Goal: Communication & Community: Answer question/provide support

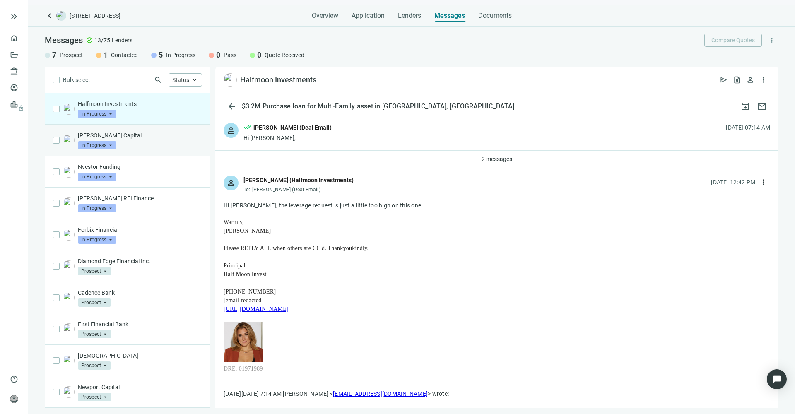
click at [99, 138] on p "[PERSON_NAME] Capital" at bounding box center [140, 135] width 124 height 8
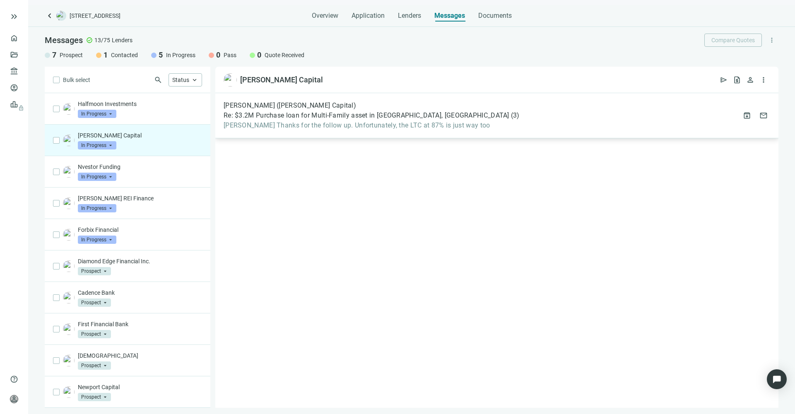
click at [329, 123] on span "[PERSON_NAME] Thanks for the follow up. Unfortunately, the LTC at 87% is just w…" at bounding box center [372, 125] width 296 height 8
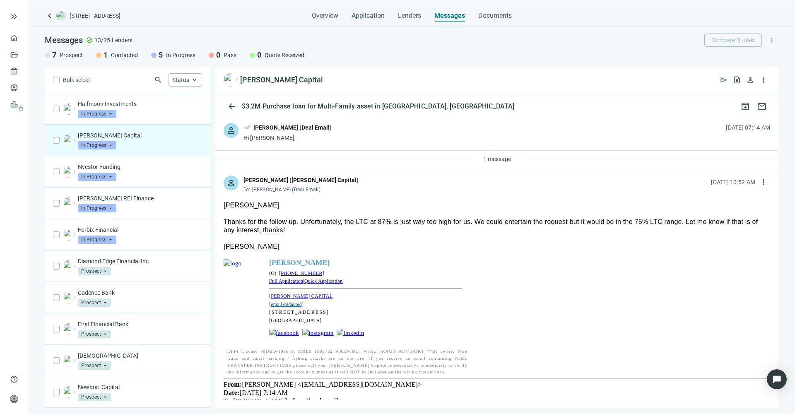
click at [283, 282] on link "Full Application" at bounding box center [286, 281] width 34 height 6
click at [92, 164] on p "Nvestor Funding" at bounding box center [140, 167] width 124 height 8
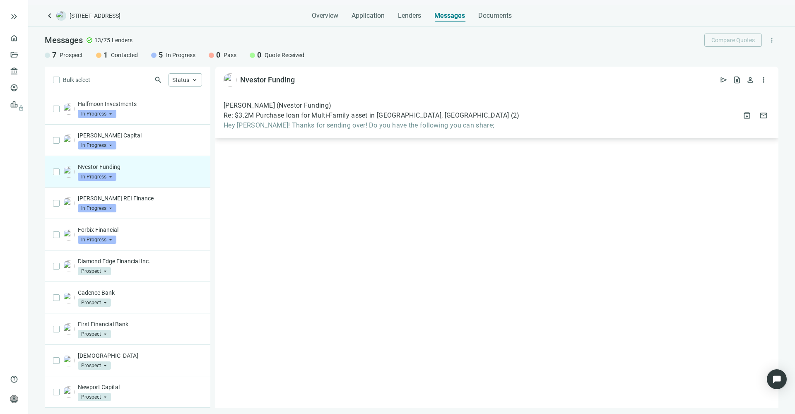
click at [397, 126] on span "Hey [PERSON_NAME]! Thanks for sending over! Do you have the following you can s…" at bounding box center [372, 125] width 296 height 8
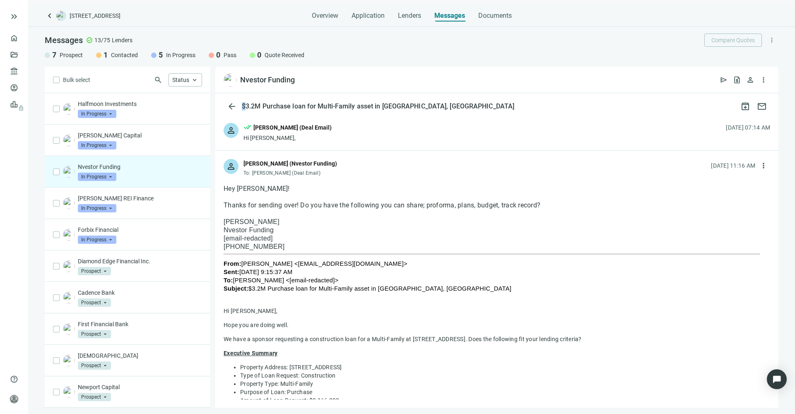
drag, startPoint x: 241, startPoint y: 106, endPoint x: 245, endPoint y: 106, distance: 4.2
click at [245, 106] on div "$3.2M Purchase loan for Multi-Family asset in [GEOGRAPHIC_DATA], [GEOGRAPHIC_DA…" at bounding box center [378, 106] width 276 height 8
click at [103, 196] on p "[PERSON_NAME] REI Finance" at bounding box center [140, 198] width 124 height 8
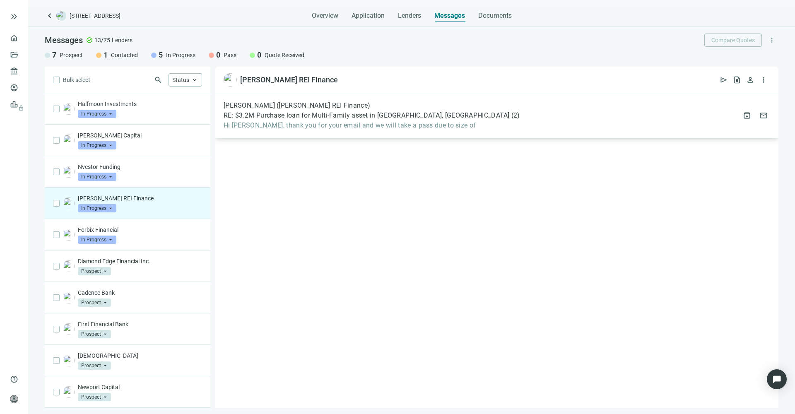
click at [327, 125] on span "Hi [PERSON_NAME], thank you for your email and we will take a pass due to size …" at bounding box center [372, 125] width 296 height 8
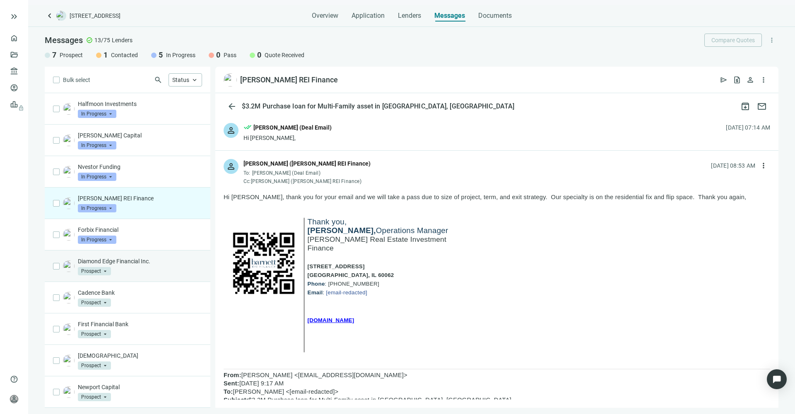
click at [130, 263] on p "Diamond Edge Financial Inc." at bounding box center [140, 261] width 124 height 8
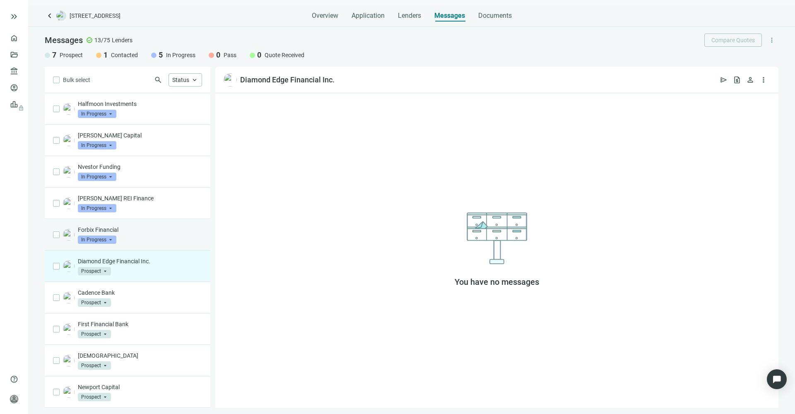
click at [127, 229] on p "Forbix Financial" at bounding box center [140, 230] width 124 height 8
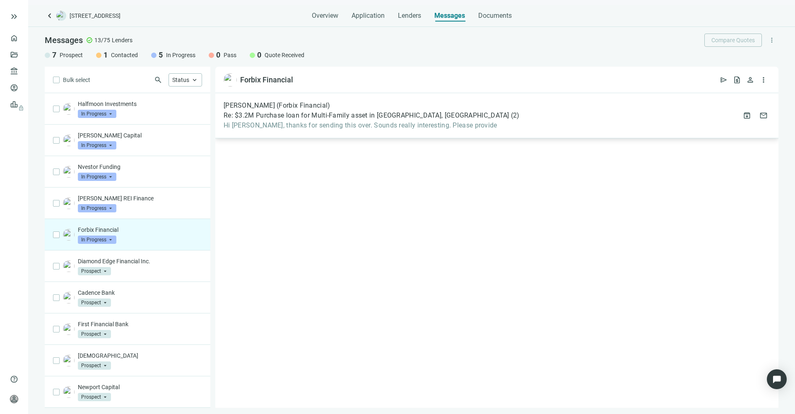
click at [423, 126] on span "Hi [PERSON_NAME], thanks for sending this over. Sounds really interesting. Plea…" at bounding box center [372, 125] width 296 height 8
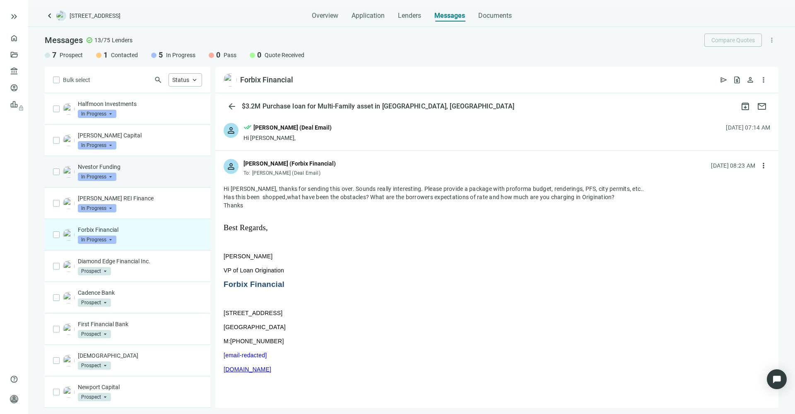
click at [113, 167] on p "Nvestor Funding" at bounding box center [140, 167] width 124 height 8
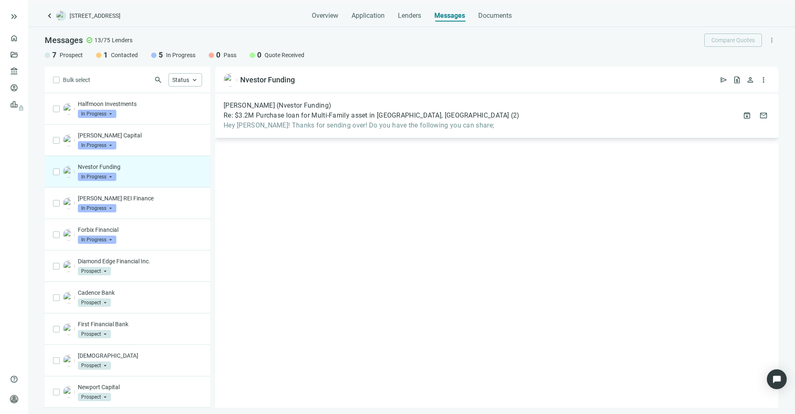
click at [347, 121] on div "[PERSON_NAME] (Nvestor Funding) Re: $3.2M Purchase loan for Multi-Family asset …" at bounding box center [372, 115] width 296 height 28
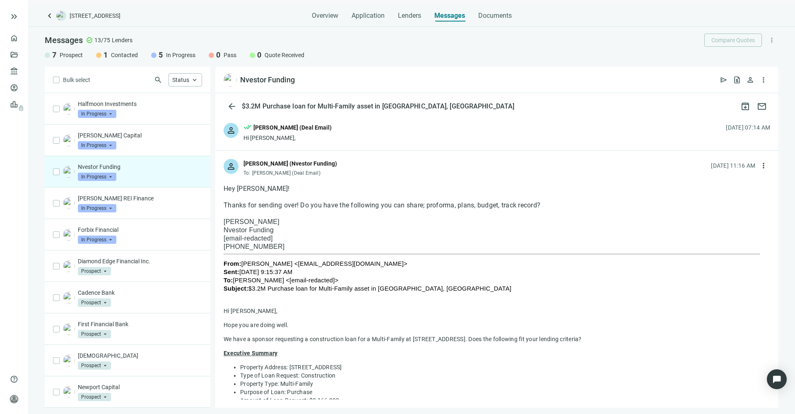
click at [279, 139] on div "Hi [PERSON_NAME]," at bounding box center [287, 138] width 88 height 8
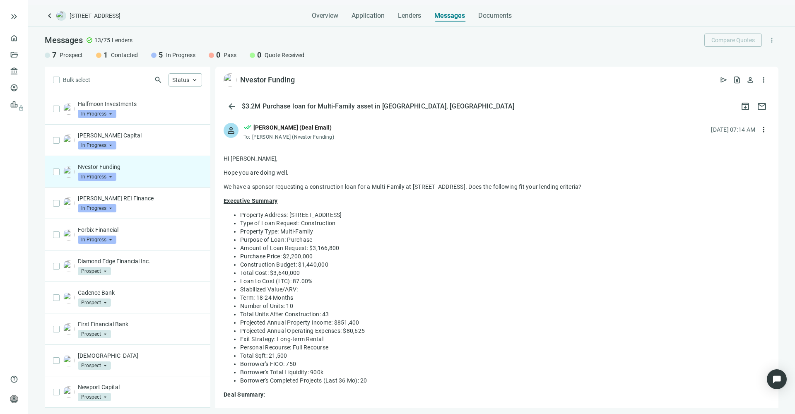
click at [291, 131] on div "[PERSON_NAME] (Deal Email)" at bounding box center [292, 127] width 78 height 9
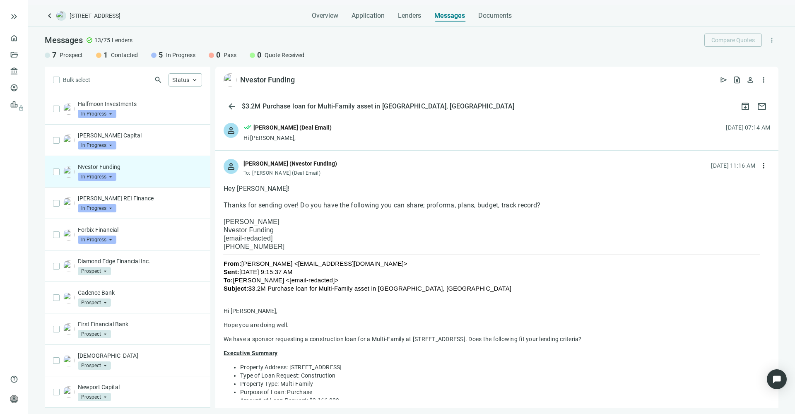
drag, startPoint x: 216, startPoint y: 183, endPoint x: 516, endPoint y: 248, distance: 307.0
drag, startPoint x: 421, startPoint y: 108, endPoint x: 241, endPoint y: 108, distance: 180.9
click at [241, 108] on div "arrow_back $3.2M Purchase loan for Multi-Family asset in [GEOGRAPHIC_DATA], [GE…" at bounding box center [496, 106] width 563 height 17
copy div "$3.2M Purchase loan for Multi-Family asset in [GEOGRAPHIC_DATA], [GEOGRAPHIC_DA…"
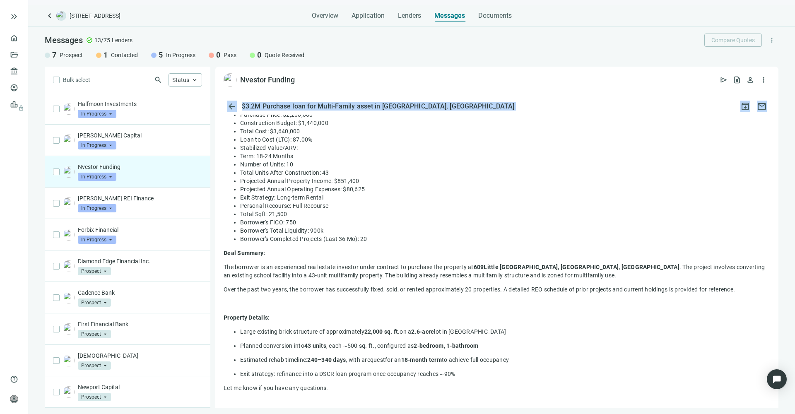
scroll to position [331, 0]
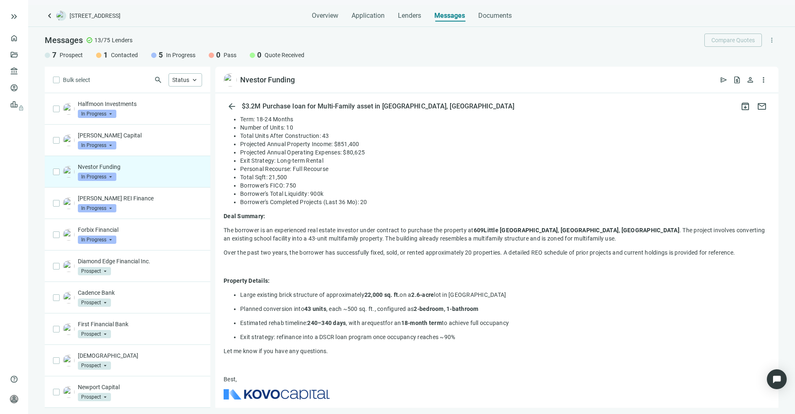
drag, startPoint x: 221, startPoint y: 174, endPoint x: 460, endPoint y: 366, distance: 305.7
click at [460, 366] on div "reply Reply reply_all Reply all forward Forward" at bounding box center [496, 210] width 563 height 726
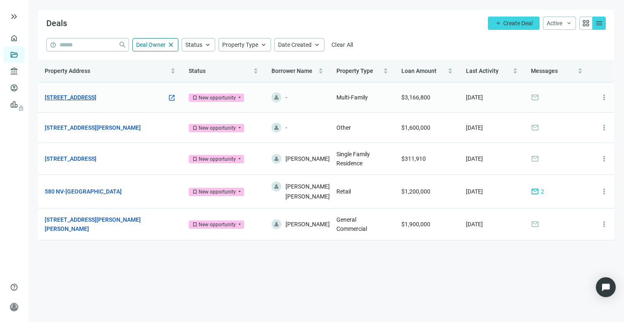
click at [96, 99] on link "[STREET_ADDRESS]" at bounding box center [71, 97] width 52 height 9
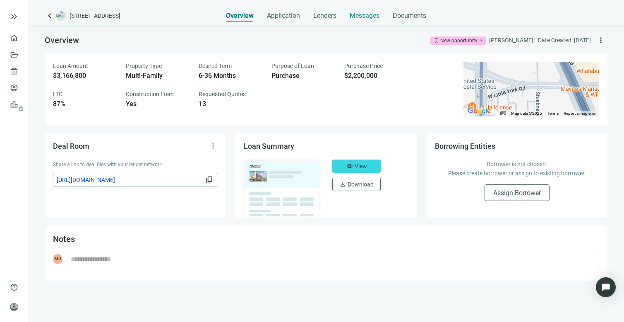
click at [361, 17] on span "Messages" at bounding box center [365, 16] width 30 height 8
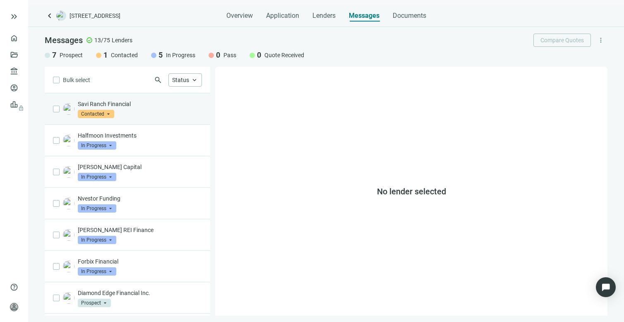
click at [94, 105] on p "Savi Ranch Financial" at bounding box center [140, 104] width 124 height 8
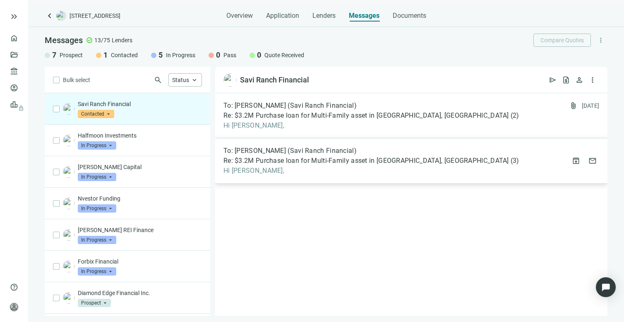
click at [277, 161] on span "Re: $3.2M Purchase loan for Multi-Family asset in [GEOGRAPHIC_DATA], [GEOGRAPHI…" at bounding box center [367, 160] width 286 height 8
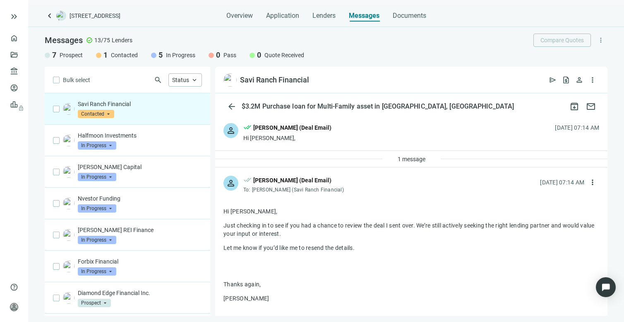
click at [277, 140] on div "Hi Michael," at bounding box center [287, 138] width 88 height 8
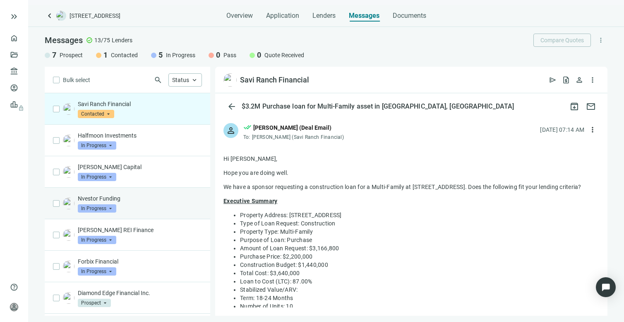
click at [97, 197] on p "Nvestor Funding" at bounding box center [140, 198] width 124 height 8
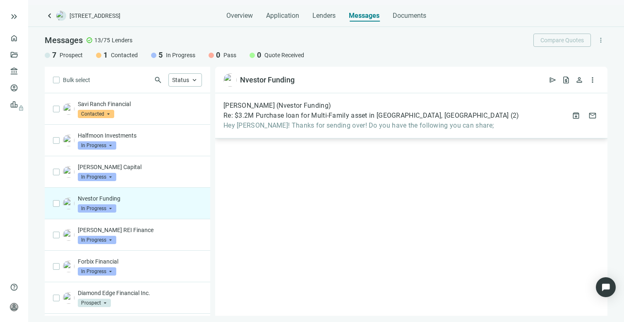
click at [358, 119] on span "Re: $3.2M Purchase loan for Multi-Family asset in [GEOGRAPHIC_DATA], [GEOGRAPHI…" at bounding box center [367, 115] width 286 height 8
